Goal: Information Seeking & Learning: Learn about a topic

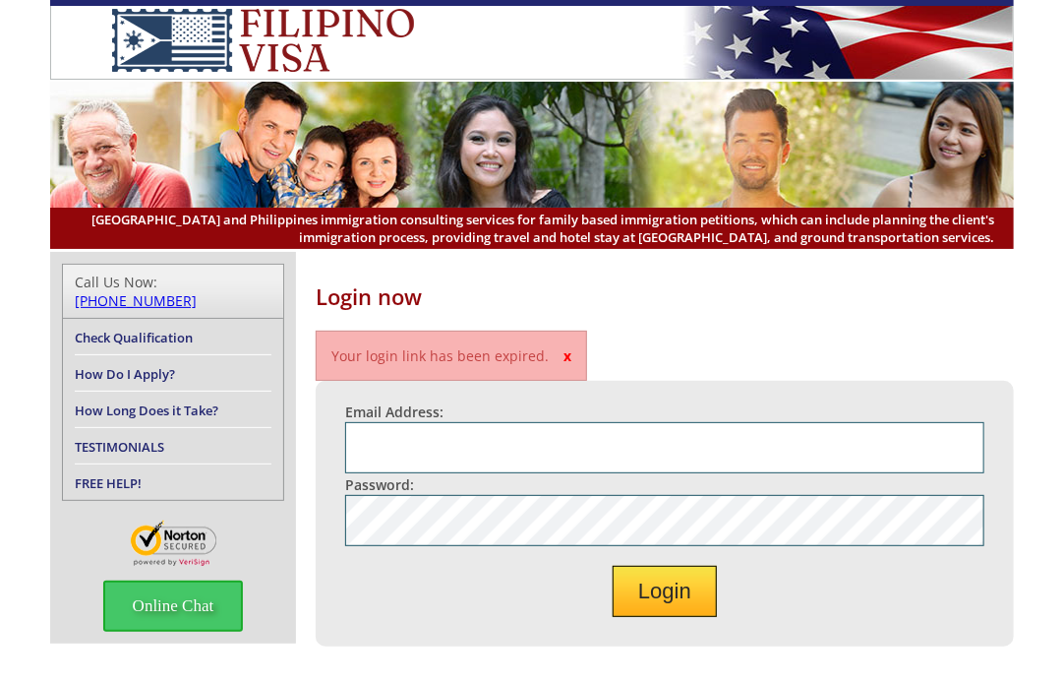
click at [95, 438] on link "TESTIMONIALS" at bounding box center [119, 447] width 89 height 18
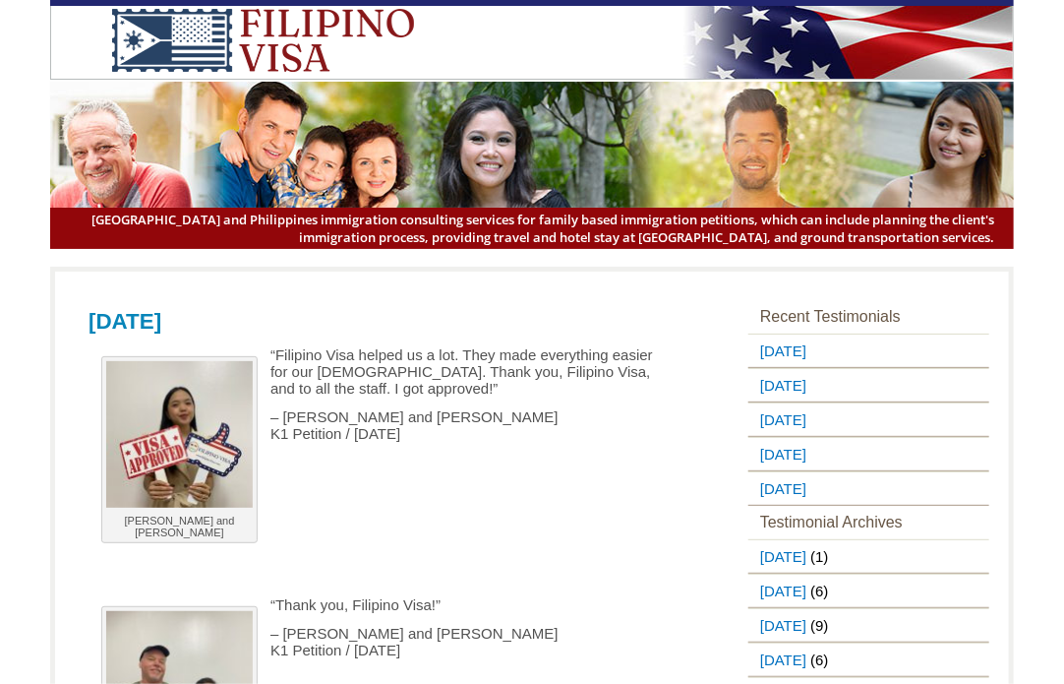
drag, startPoint x: 585, startPoint y: 421, endPoint x: 222, endPoint y: 325, distance: 375.5
click at [222, 325] on div "[DATE] [PERSON_NAME] and [PERSON_NAME] “Filipino Visa helped us a lot. They mad…" at bounding box center [386, 566] width 594 height 526
click at [446, 452] on div "[PERSON_NAME] and [PERSON_NAME] “Filipino Visa helped us a lot. They made every…" at bounding box center [386, 587] width 594 height 483
